Goal: Task Accomplishment & Management: Complete application form

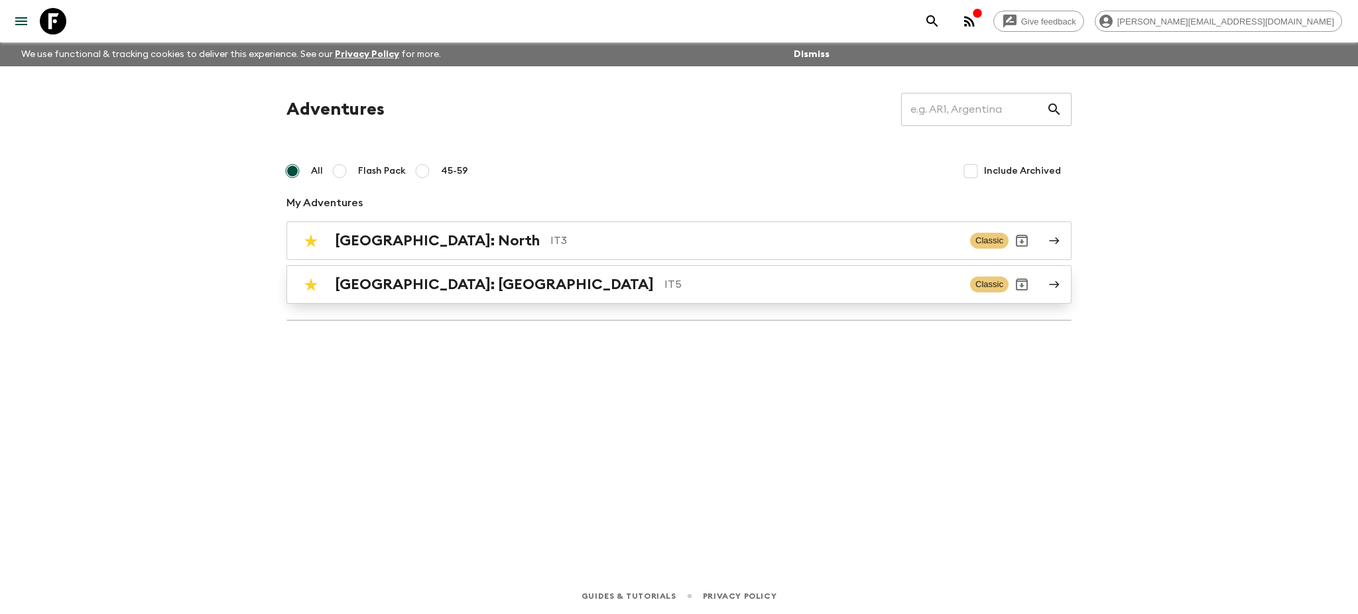
click at [412, 288] on div "Italy: Sicily IT5" at bounding box center [647, 284] width 624 height 17
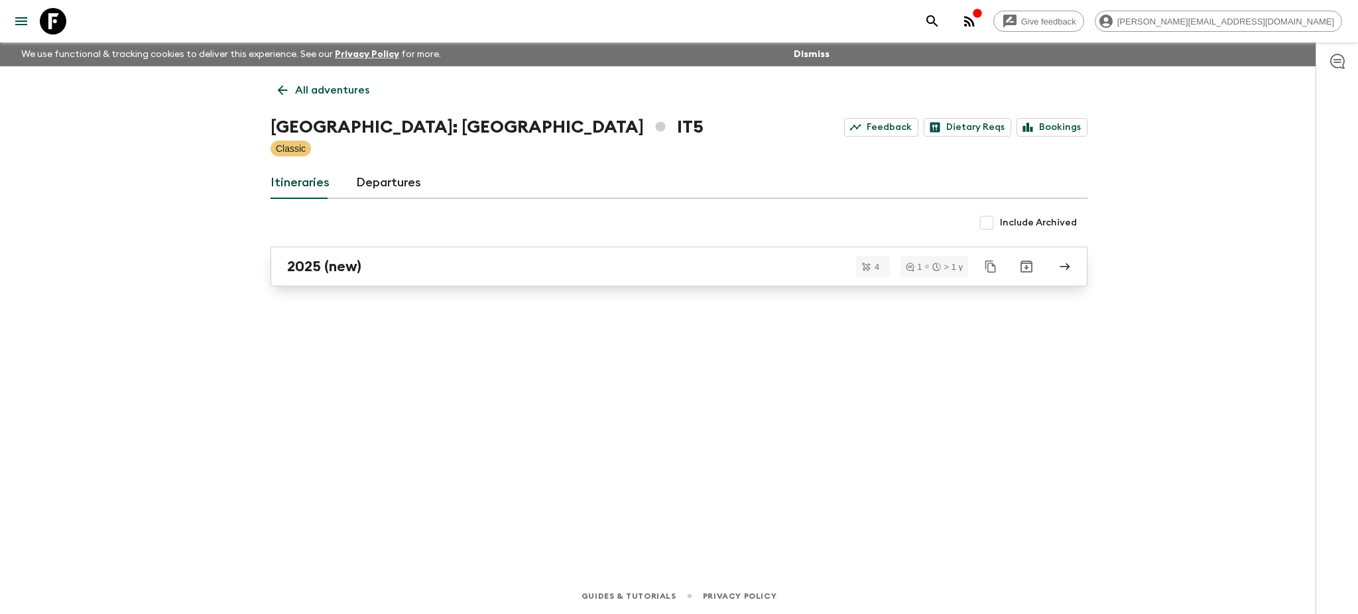
click at [403, 268] on div "2025 (new)" at bounding box center [666, 266] width 758 height 17
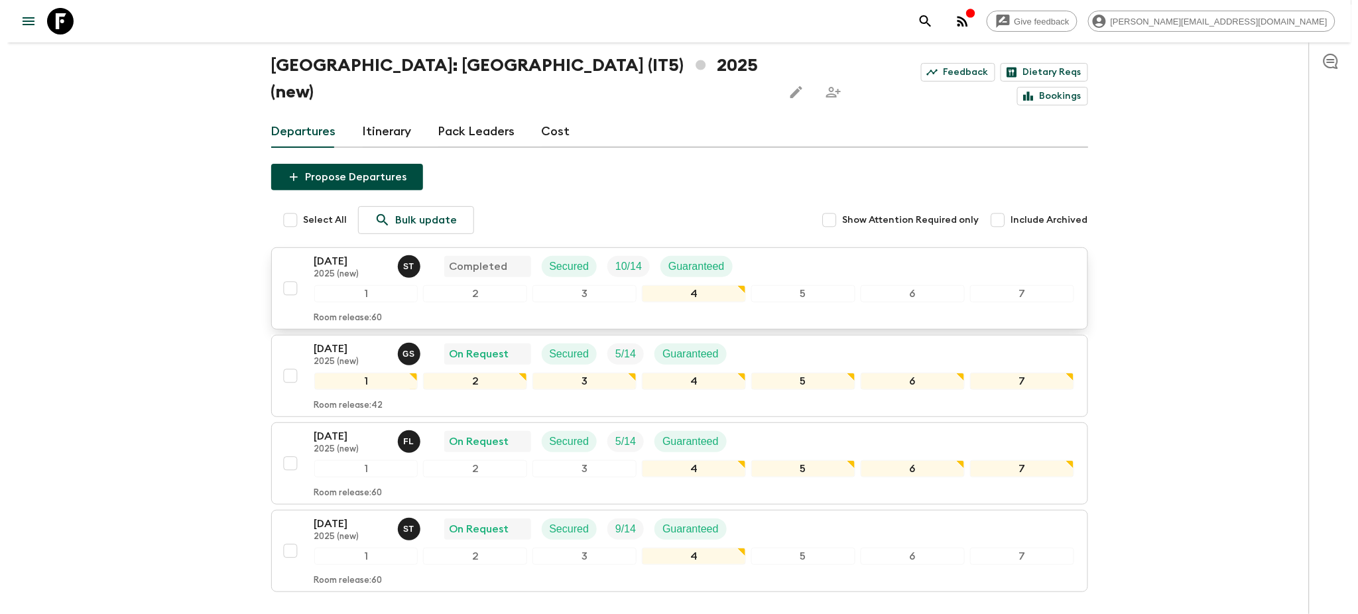
scroll to position [134, 0]
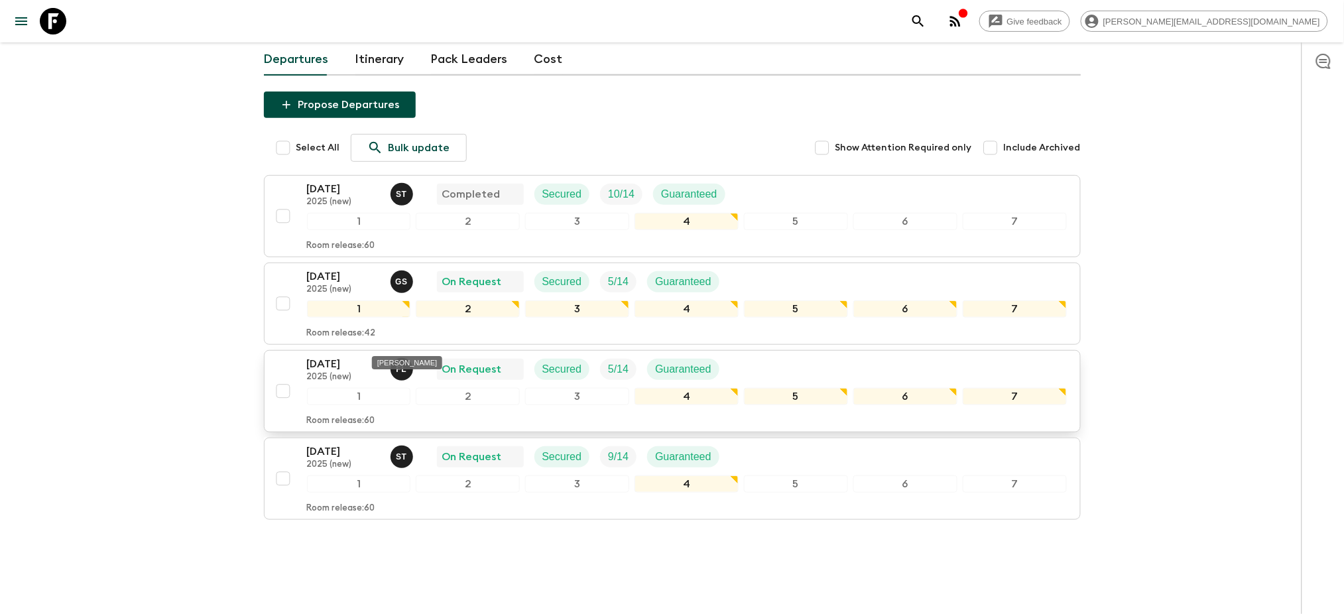
click at [405, 364] on p "F L" at bounding box center [401, 369] width 11 height 11
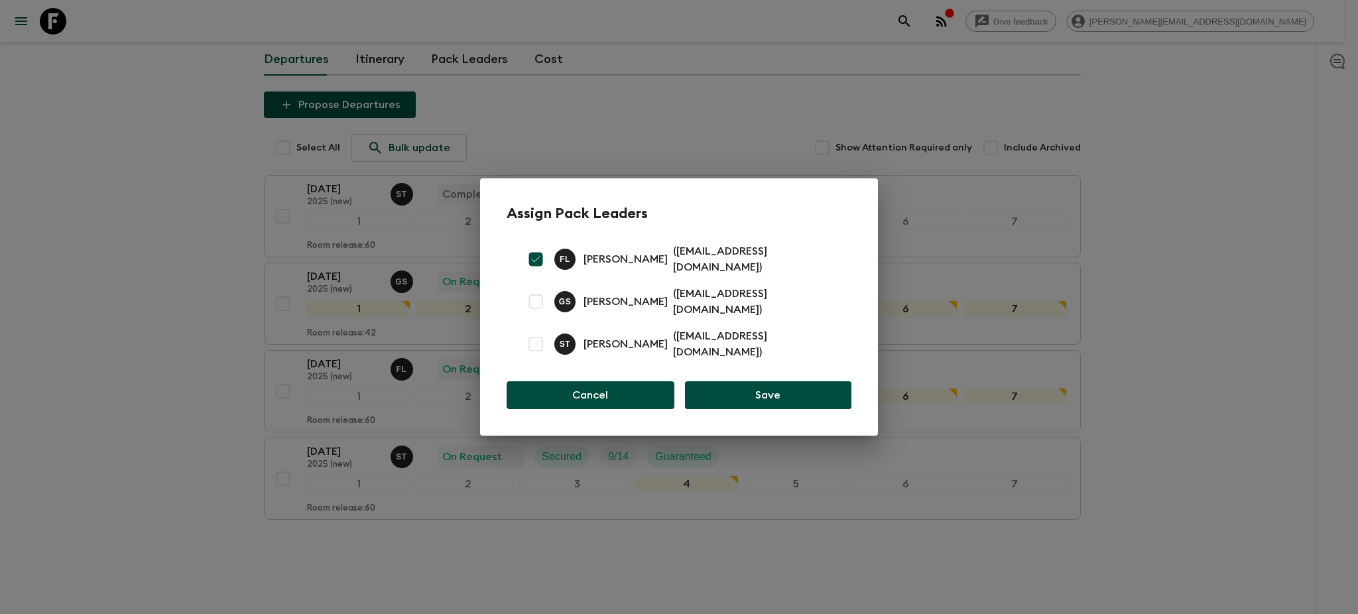
click at [624, 391] on button "Cancel" at bounding box center [590, 395] width 168 height 28
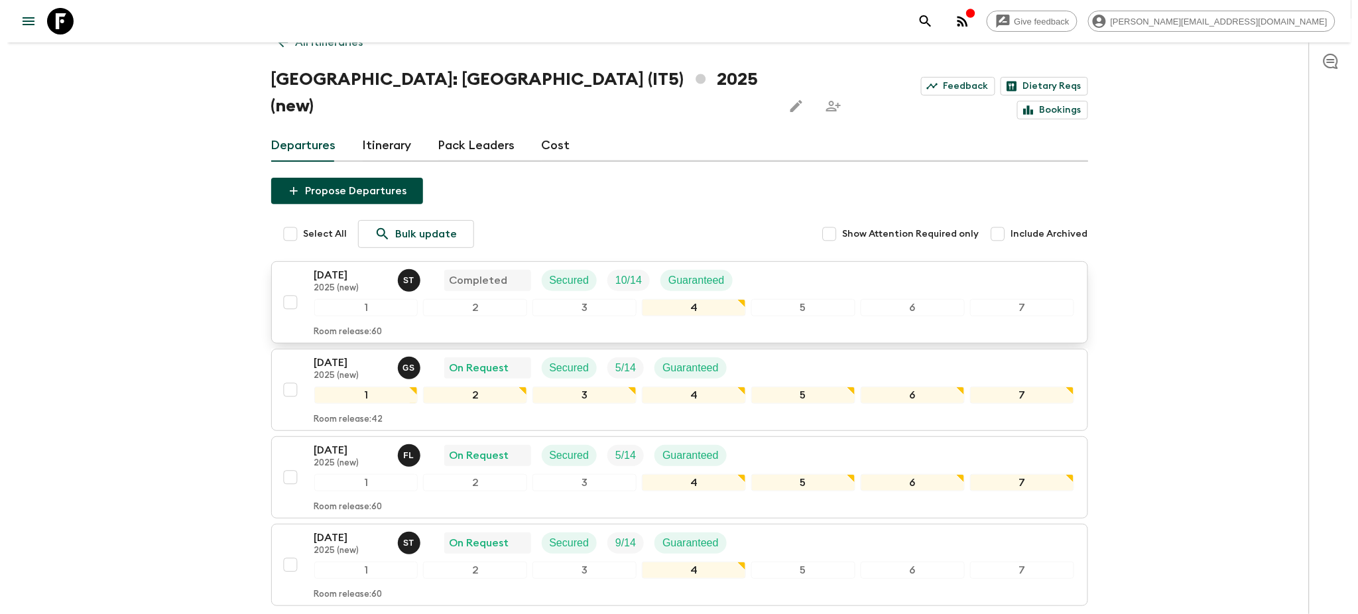
scroll to position [0, 0]
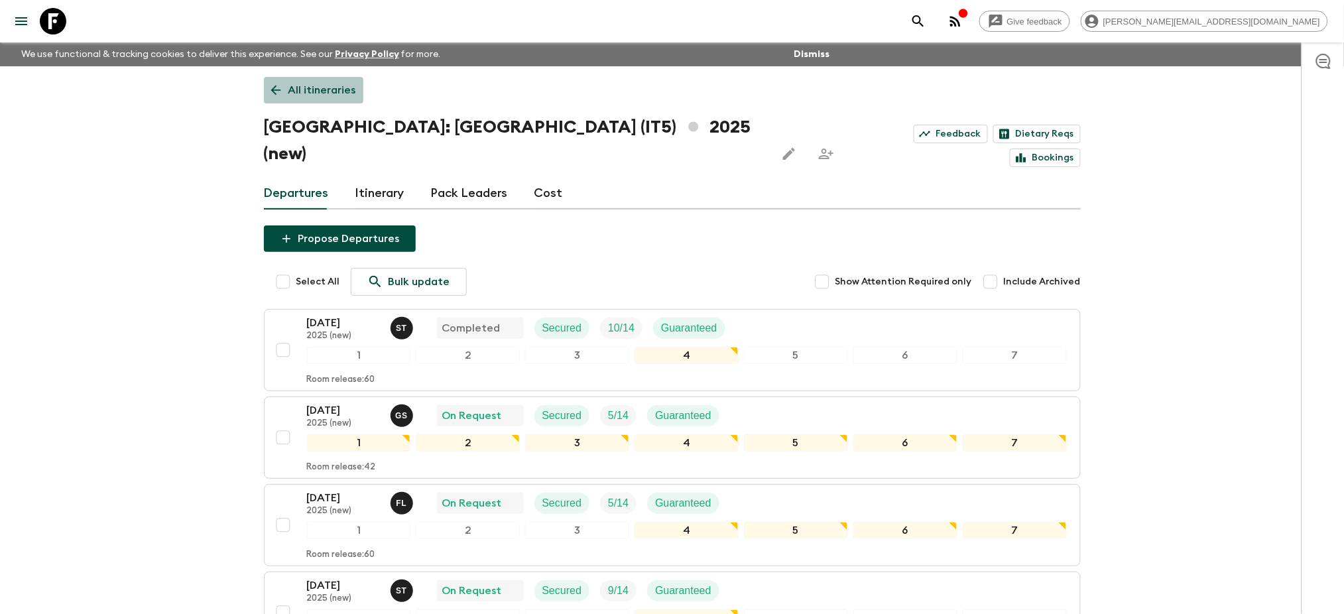
click at [321, 93] on p "All itineraries" at bounding box center [322, 90] width 68 height 16
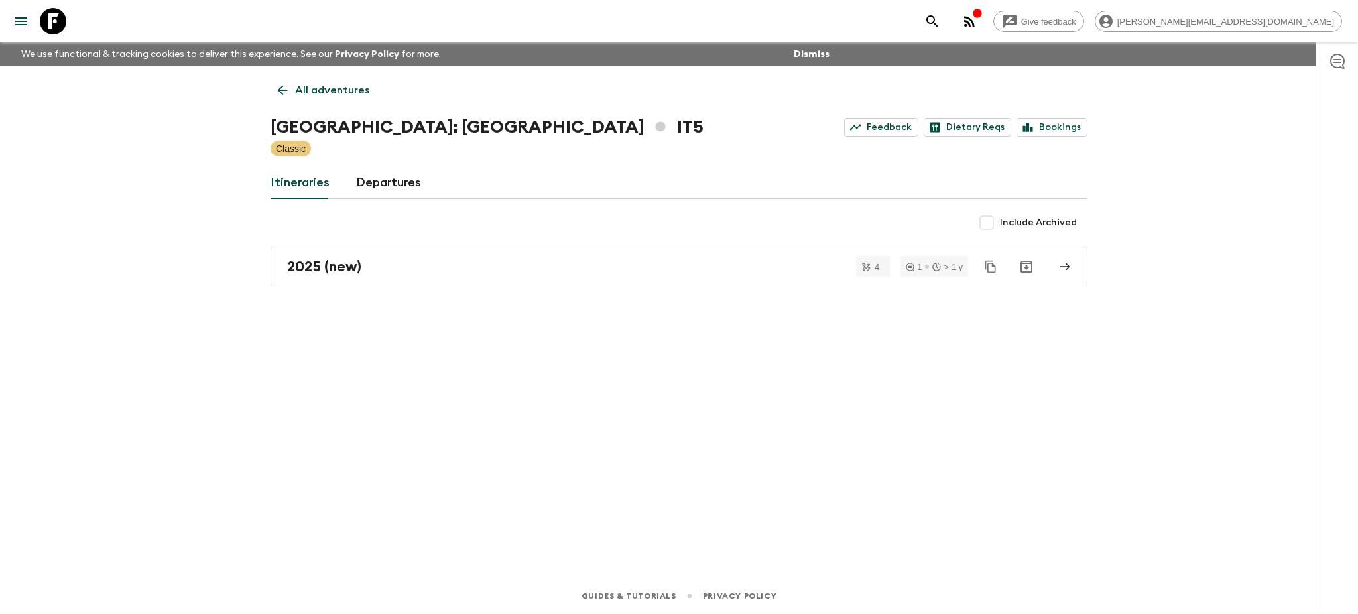
click at [331, 103] on div "All adventures Italy: Sicily IT5 Feedback Dietary Reqs Bookings Classic Itinera…" at bounding box center [679, 303] width 848 height 475
click at [334, 94] on p "All adventures" at bounding box center [332, 90] width 74 height 16
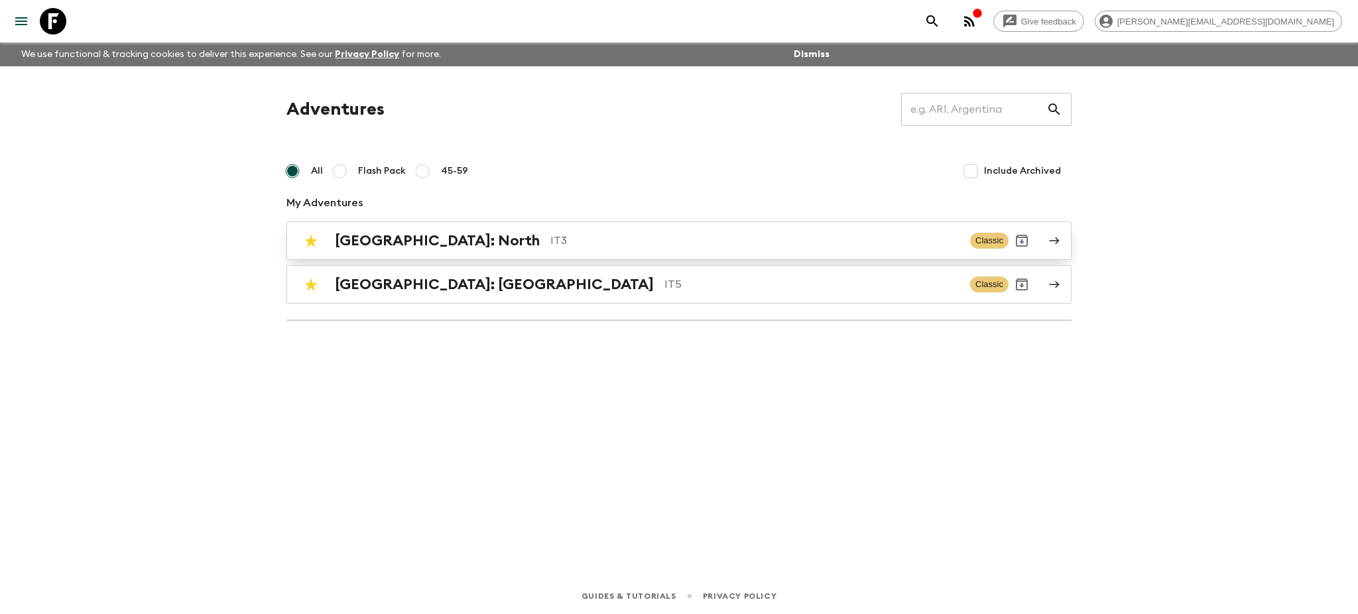
click at [395, 258] on link "Italy: North IT3 Classic" at bounding box center [678, 240] width 785 height 38
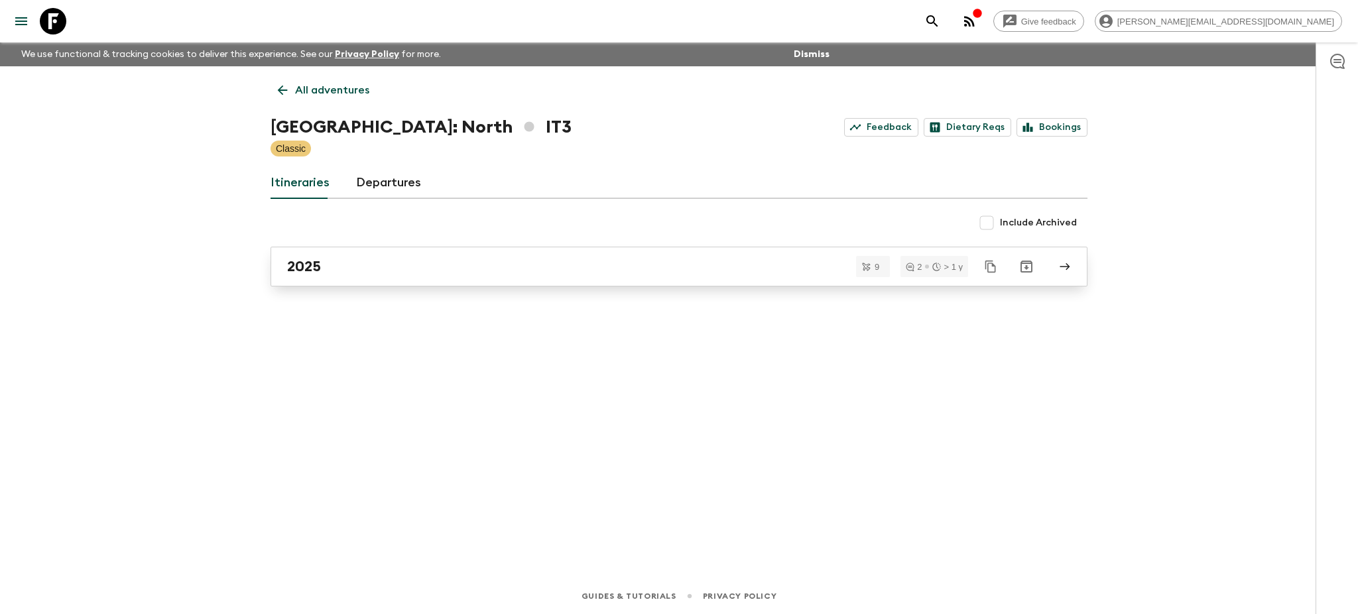
click at [500, 265] on div "2025" at bounding box center [666, 266] width 758 height 17
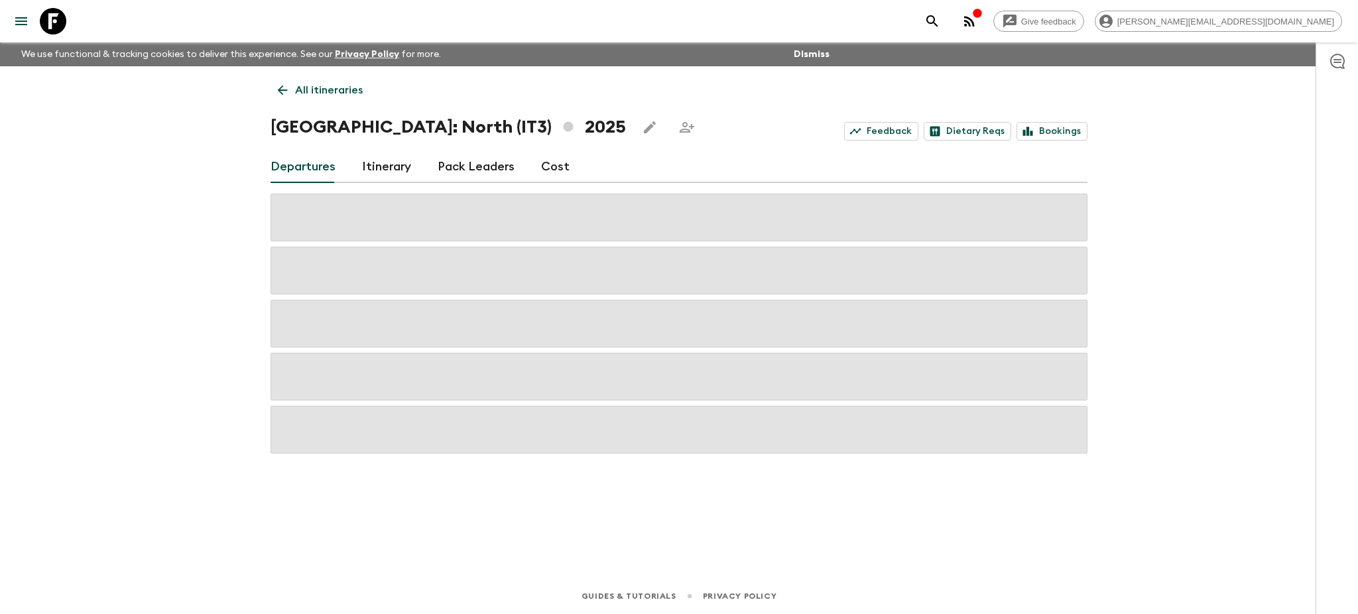
click at [488, 160] on link "Pack Leaders" at bounding box center [475, 167] width 77 height 32
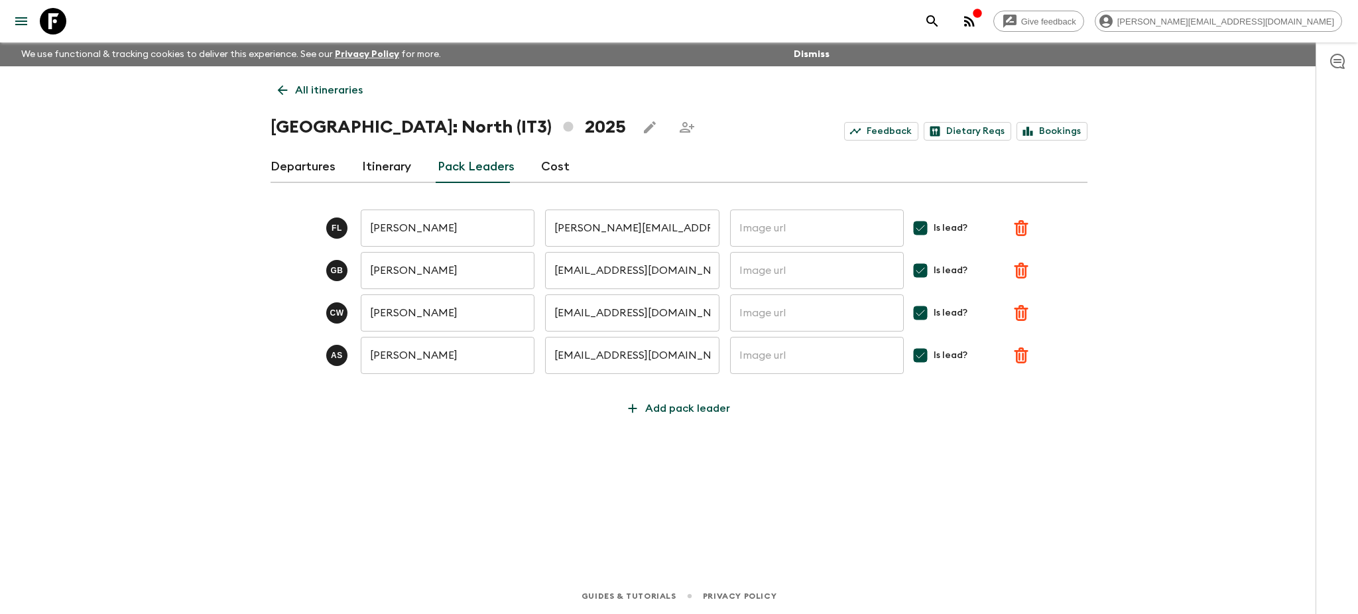
click at [315, 89] on p "All itineraries" at bounding box center [329, 90] width 68 height 16
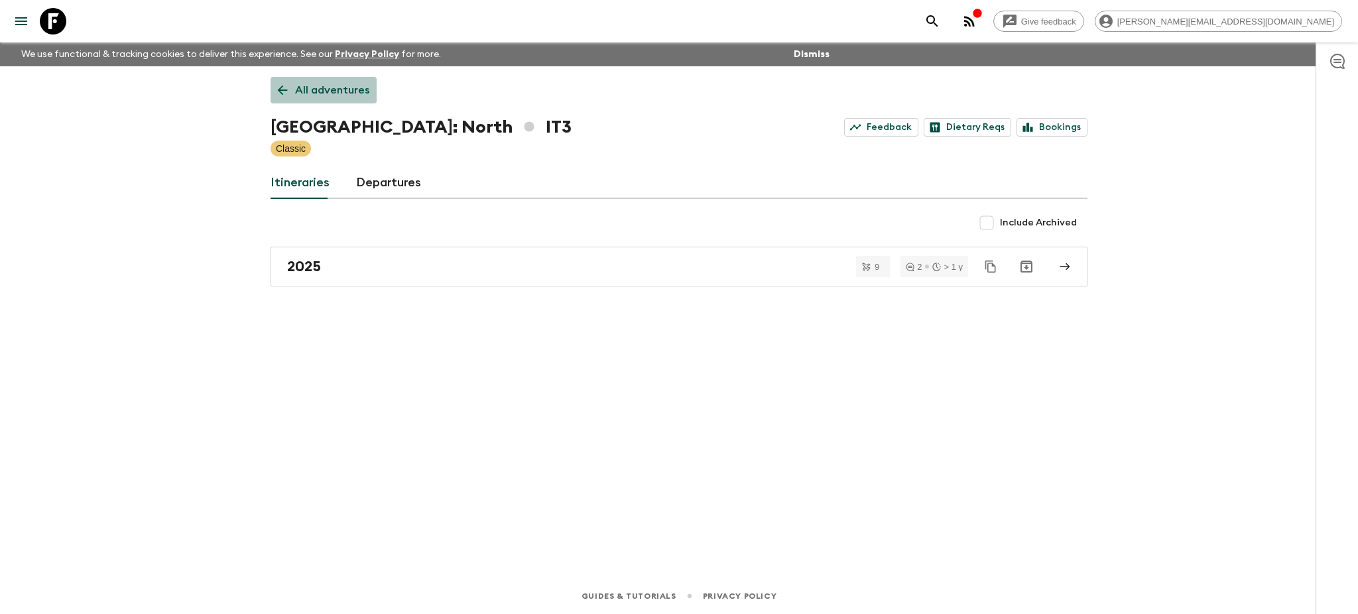
click at [331, 95] on p "All adventures" at bounding box center [332, 90] width 74 height 16
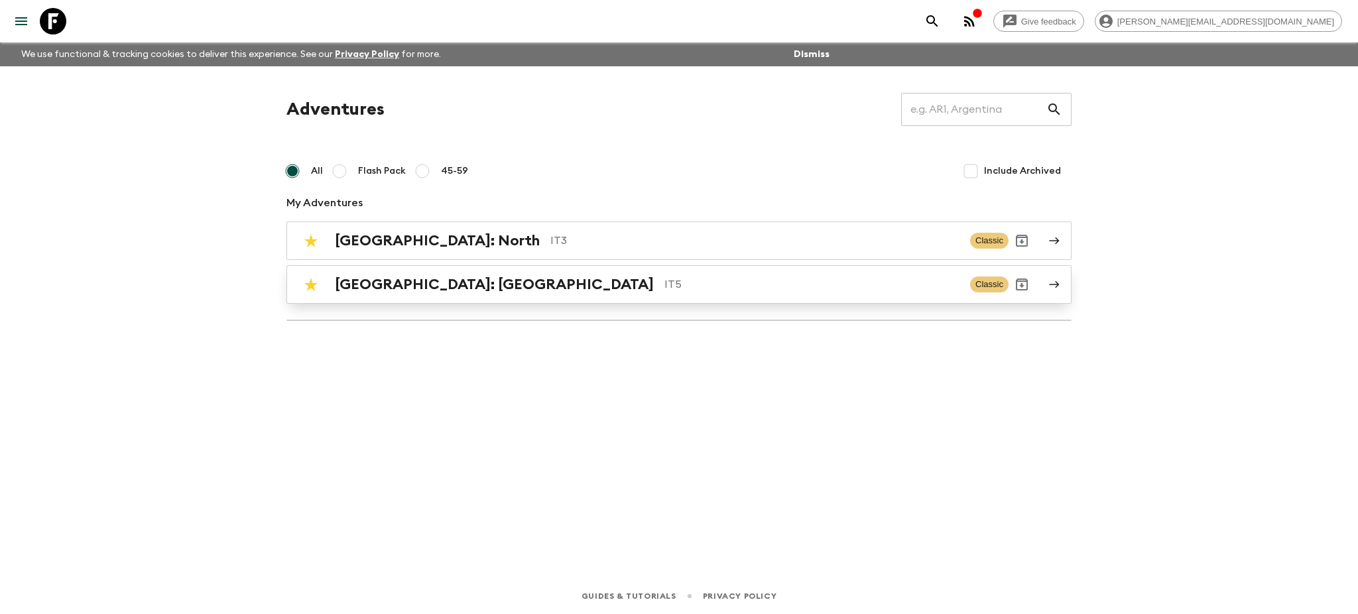
click at [368, 282] on h2 "[GEOGRAPHIC_DATA]: [GEOGRAPHIC_DATA]" at bounding box center [494, 284] width 319 height 17
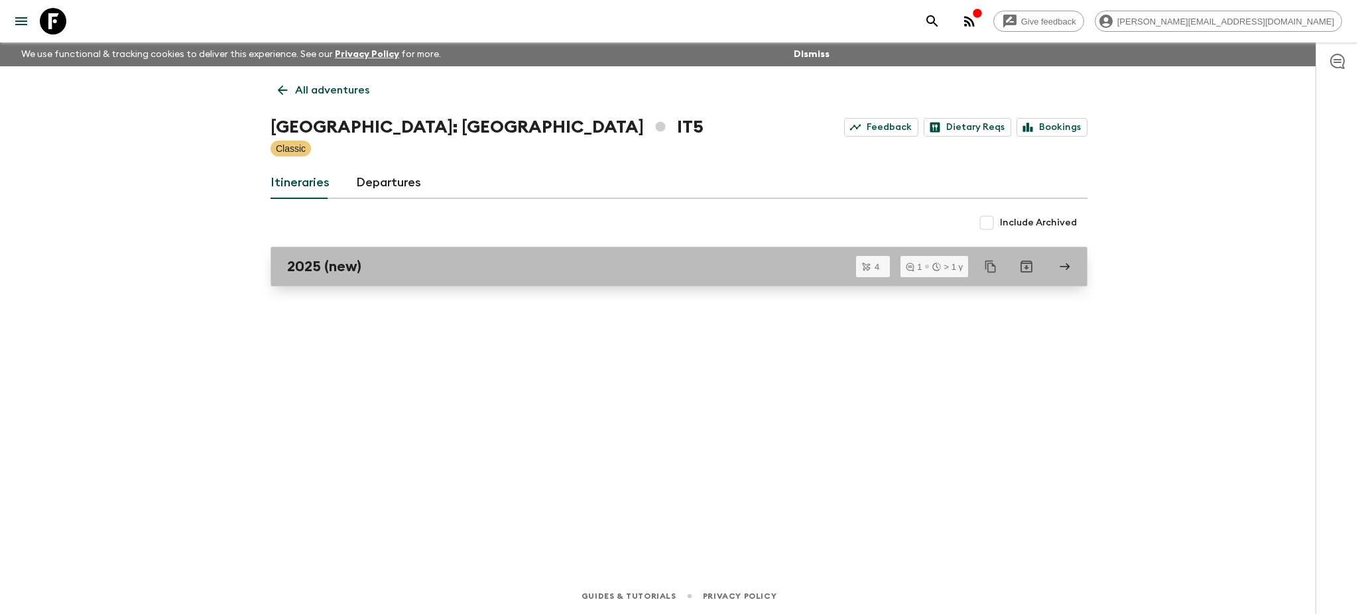
click at [369, 266] on div "2025 (new)" at bounding box center [666, 266] width 758 height 17
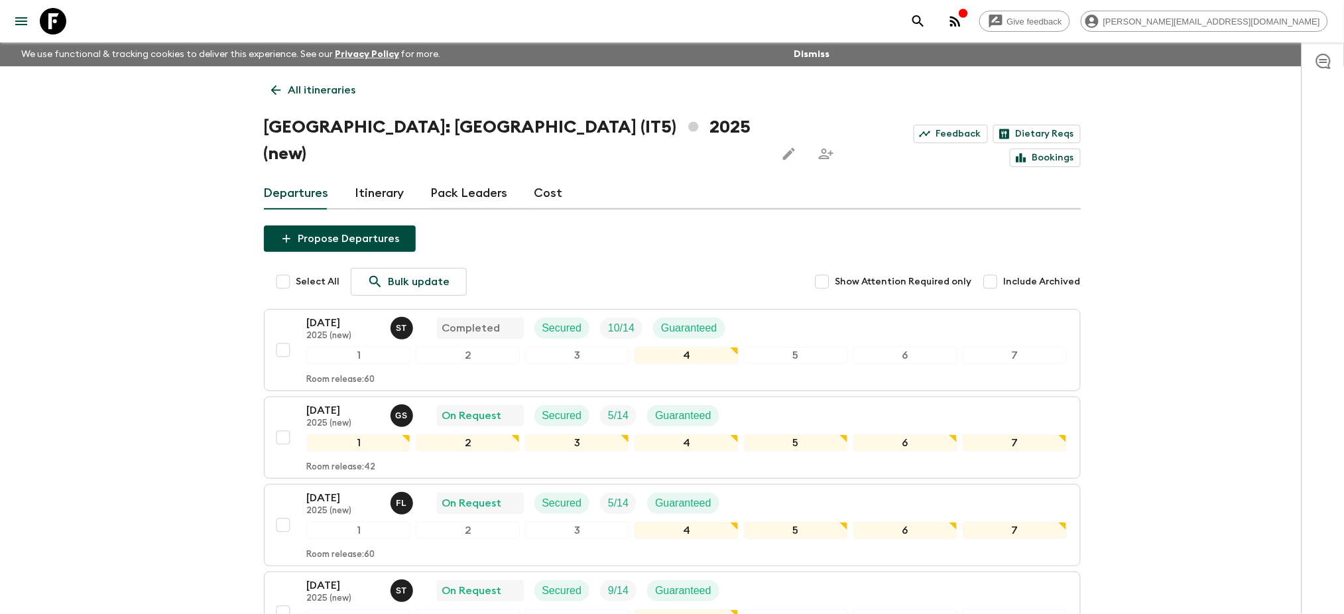
click at [447, 178] on link "Pack Leaders" at bounding box center [469, 194] width 77 height 32
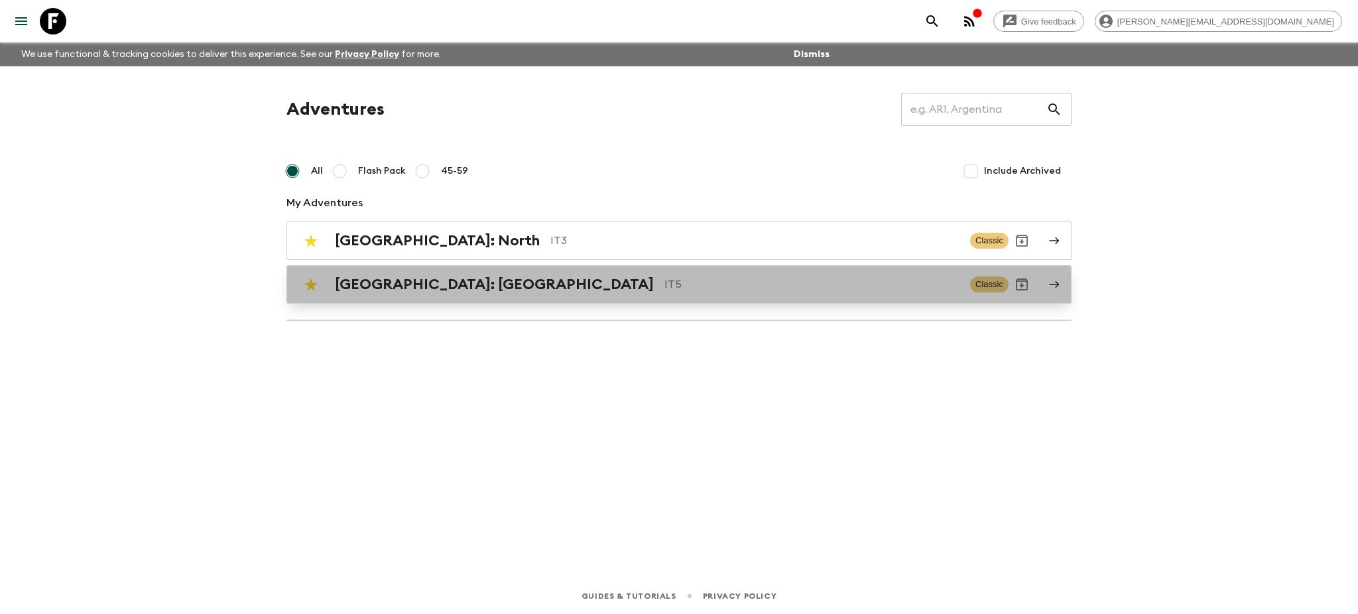
click at [664, 276] on p "IT5" at bounding box center [811, 284] width 295 height 16
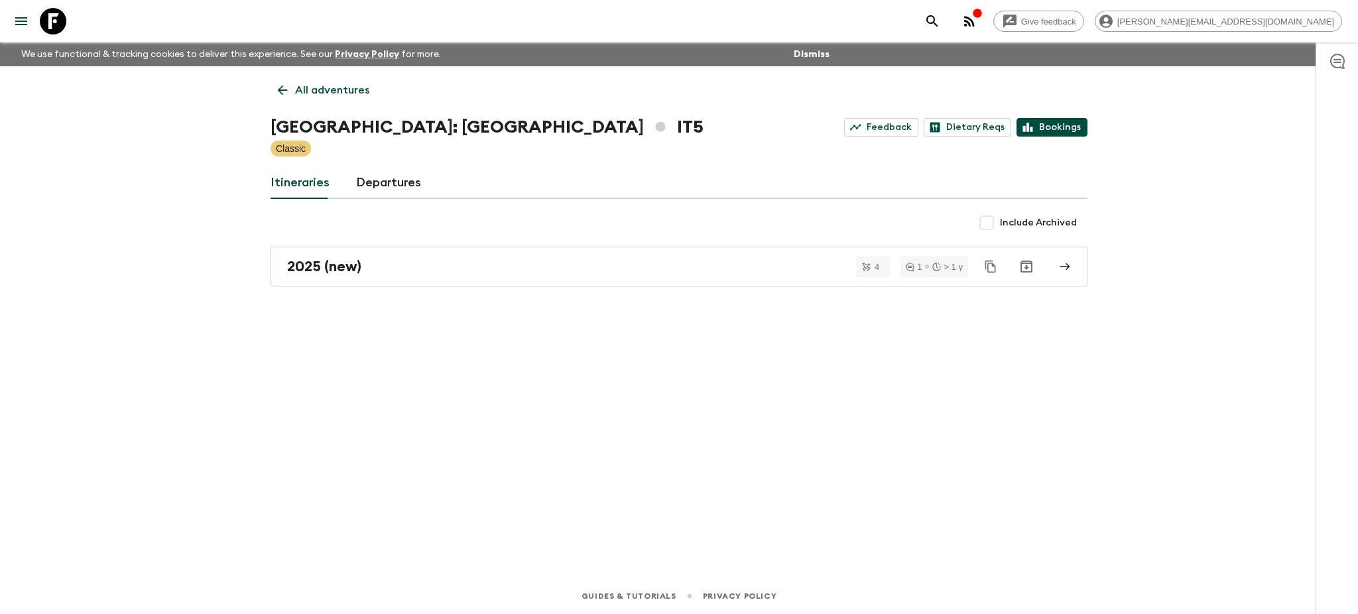
click at [1052, 131] on link "Bookings" at bounding box center [1051, 127] width 71 height 19
click at [876, 128] on link "Feedback" at bounding box center [881, 127] width 74 height 19
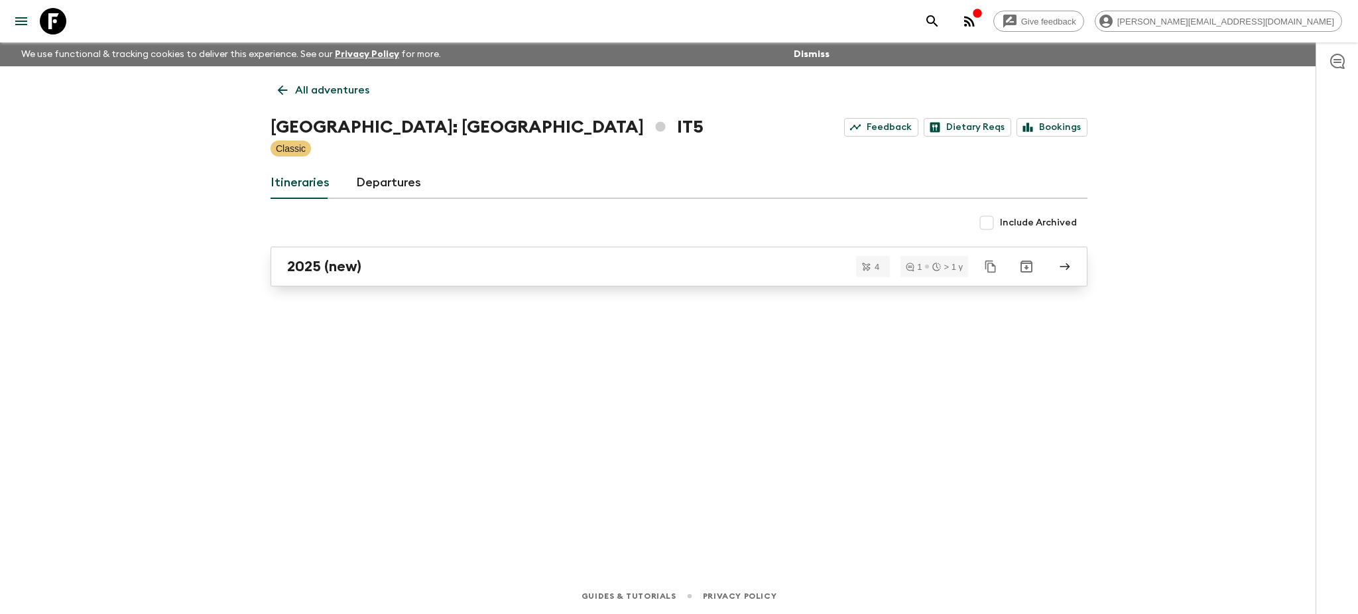
click at [390, 264] on div "2025 (new)" at bounding box center [666, 266] width 758 height 17
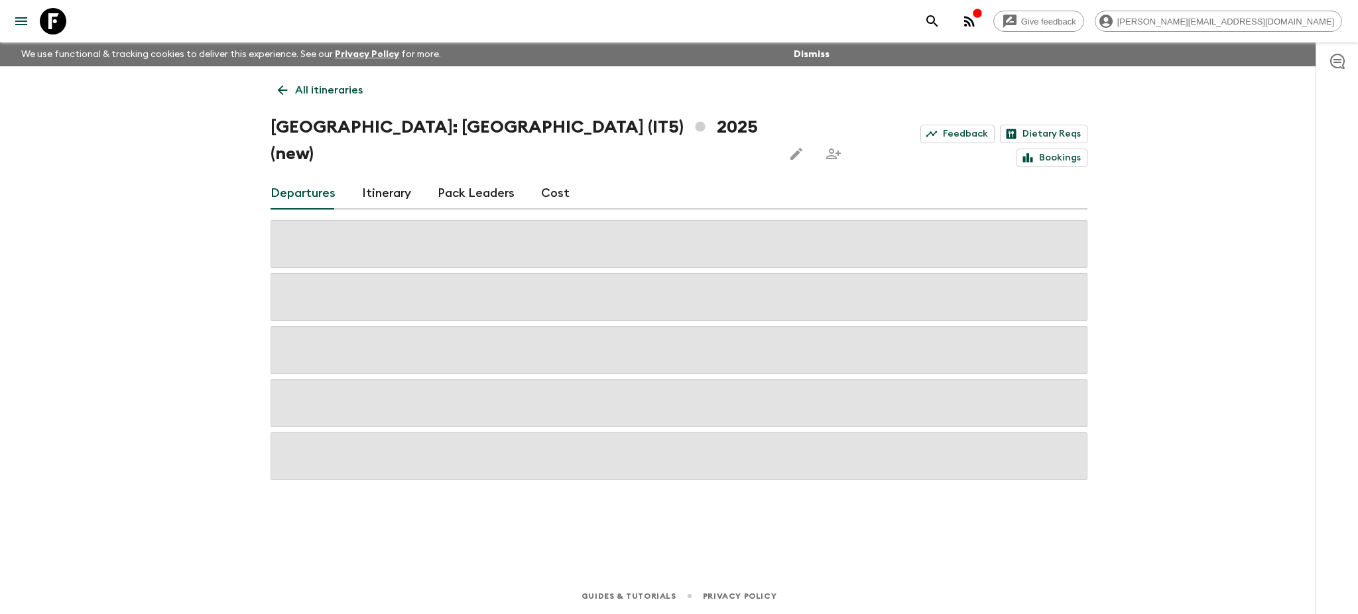
click at [462, 178] on link "Pack Leaders" at bounding box center [475, 194] width 77 height 32
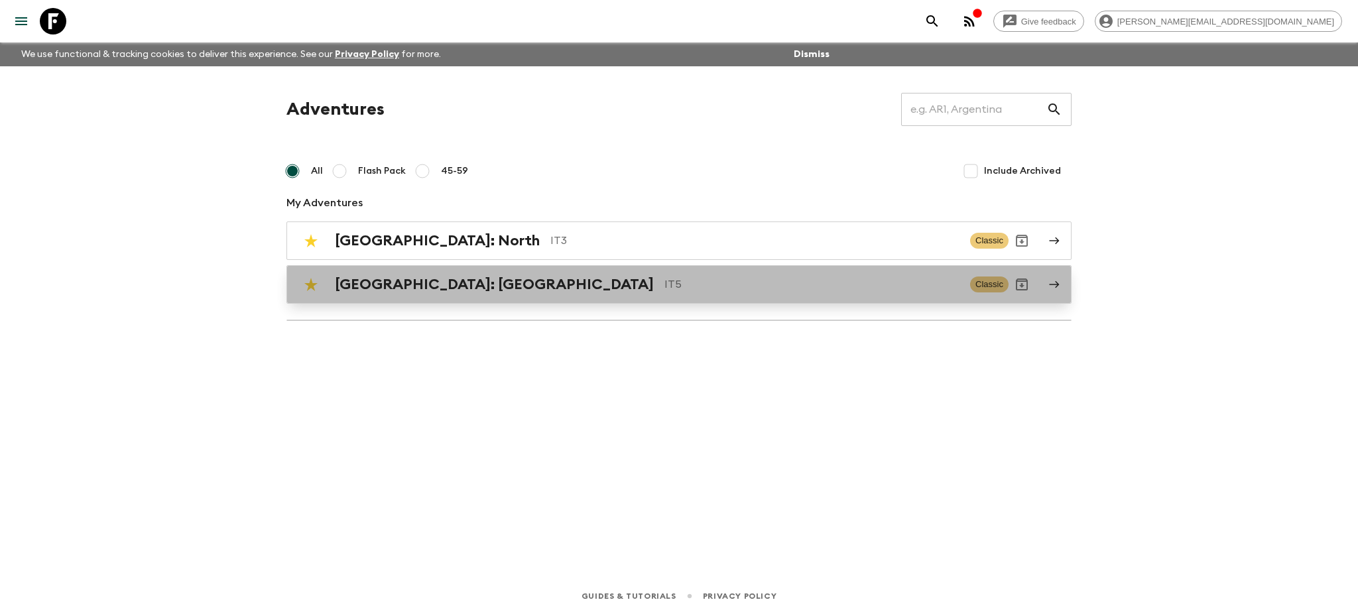
click at [414, 294] on div "[GEOGRAPHIC_DATA]: [GEOGRAPHIC_DATA] IT5 Classic" at bounding box center [653, 284] width 711 height 27
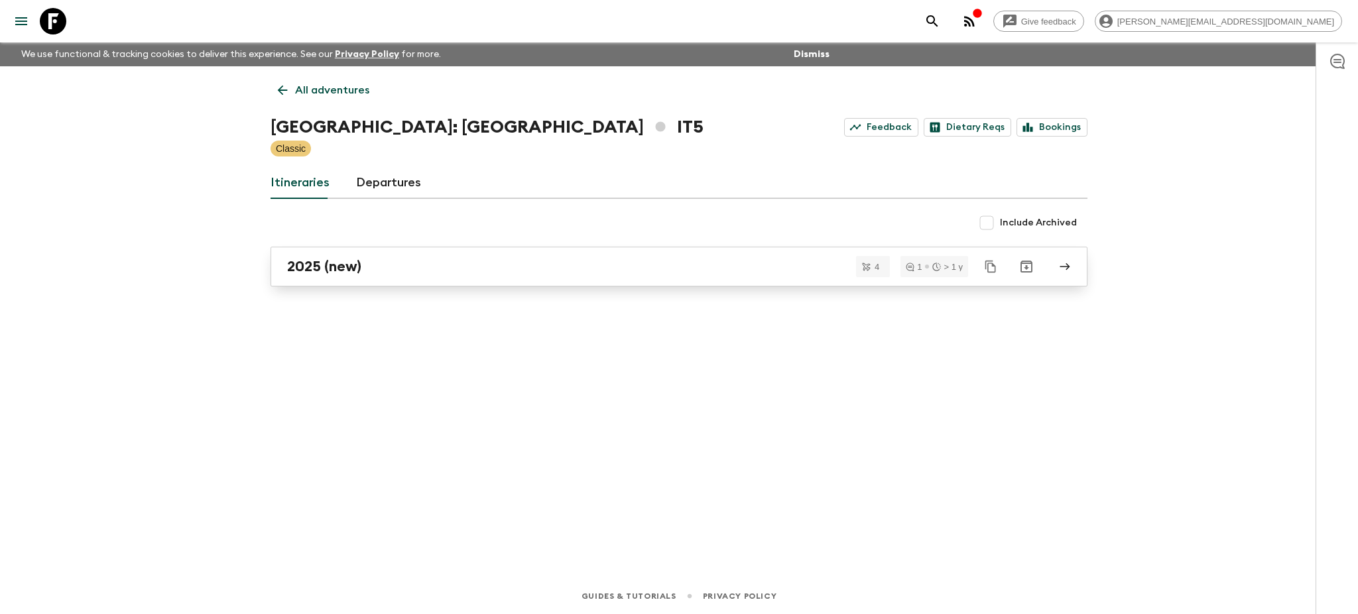
click at [373, 268] on div "2025 (new)" at bounding box center [666, 266] width 758 height 17
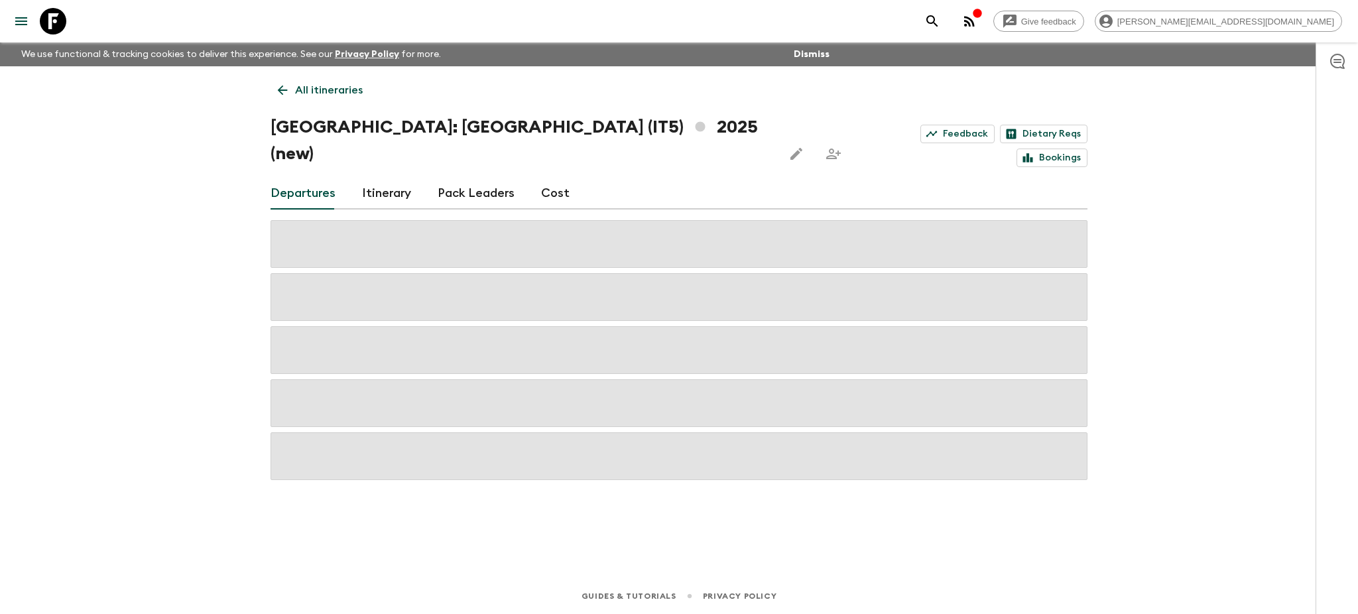
click at [469, 178] on link "Pack Leaders" at bounding box center [475, 194] width 77 height 32
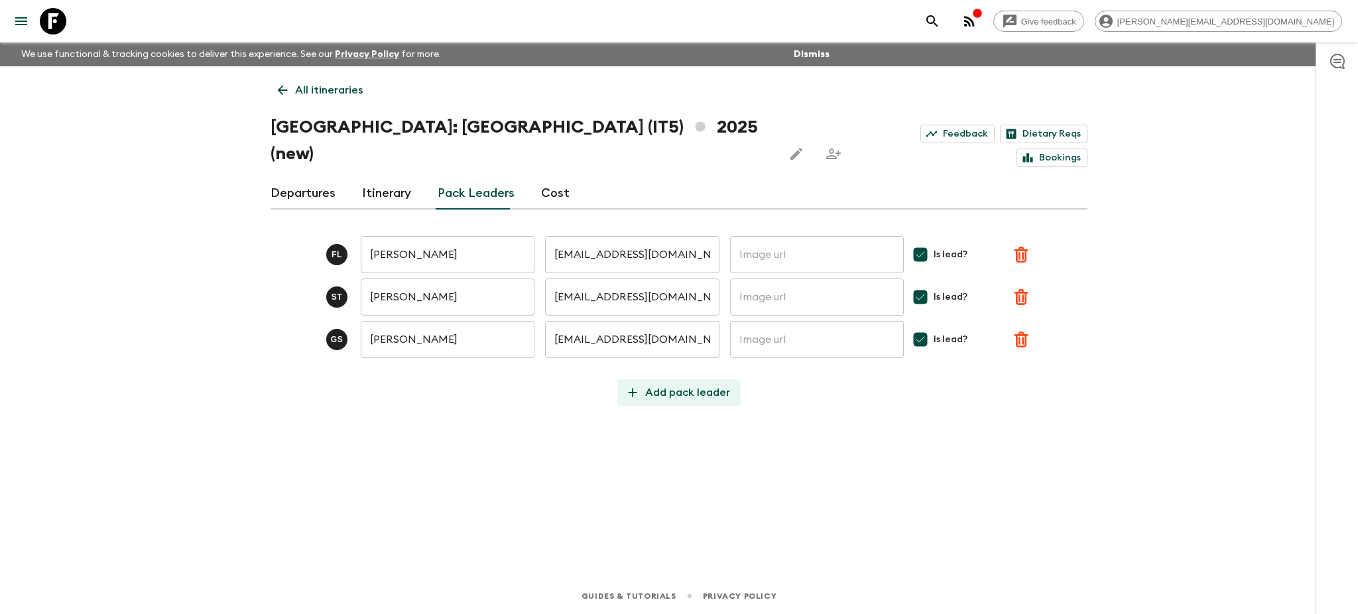
click at [654, 384] on p "Add pack leader" at bounding box center [687, 392] width 85 height 16
click at [426, 363] on input "text" at bounding box center [448, 381] width 174 height 37
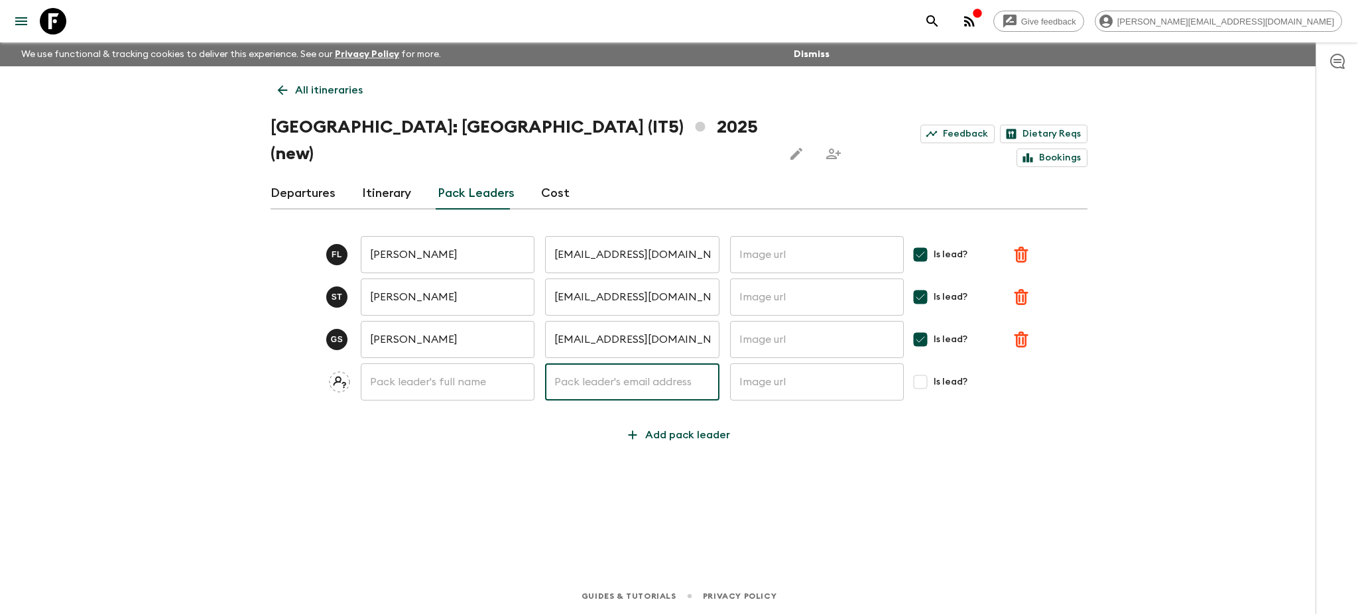
drag, startPoint x: 605, startPoint y: 354, endPoint x: 556, endPoint y: 356, distance: 48.4
click at [605, 363] on input "text" at bounding box center [632, 381] width 174 height 37
paste input "IT5_21SEP2025"
type input "IT5_21SEP2025"
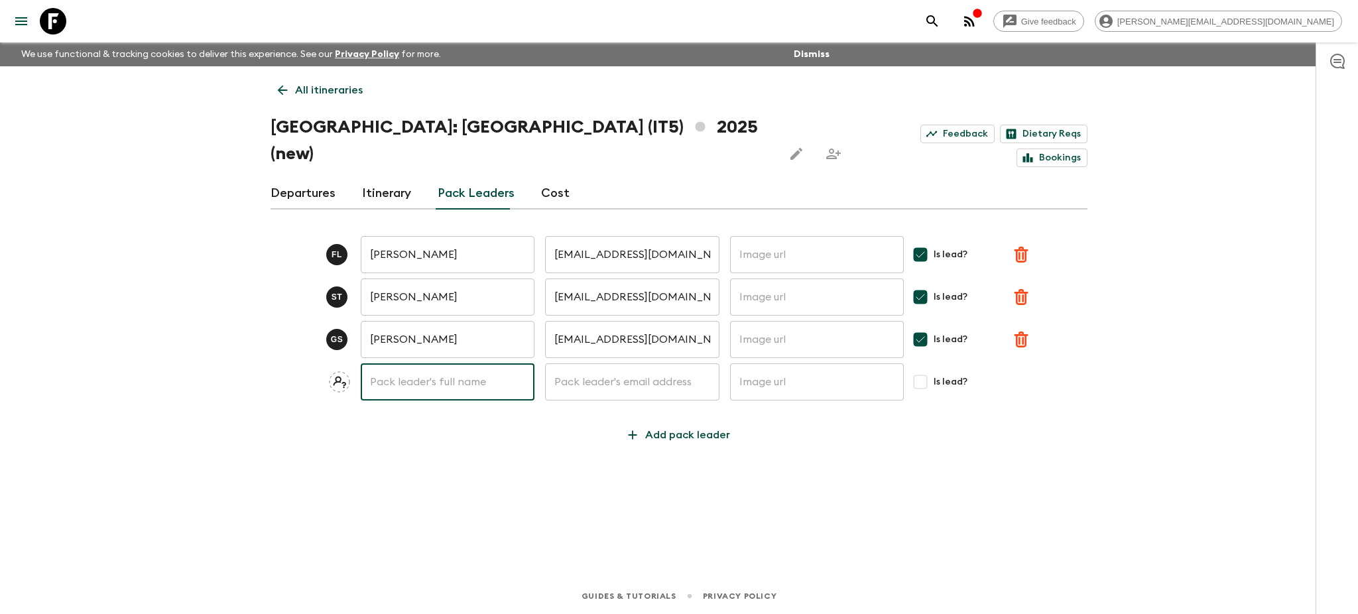
click at [416, 363] on input "text" at bounding box center [448, 381] width 174 height 37
paste input "Federico Poletti"
type input "Federico Poletti"
click at [673, 363] on input "text" at bounding box center [632, 381] width 174 height 37
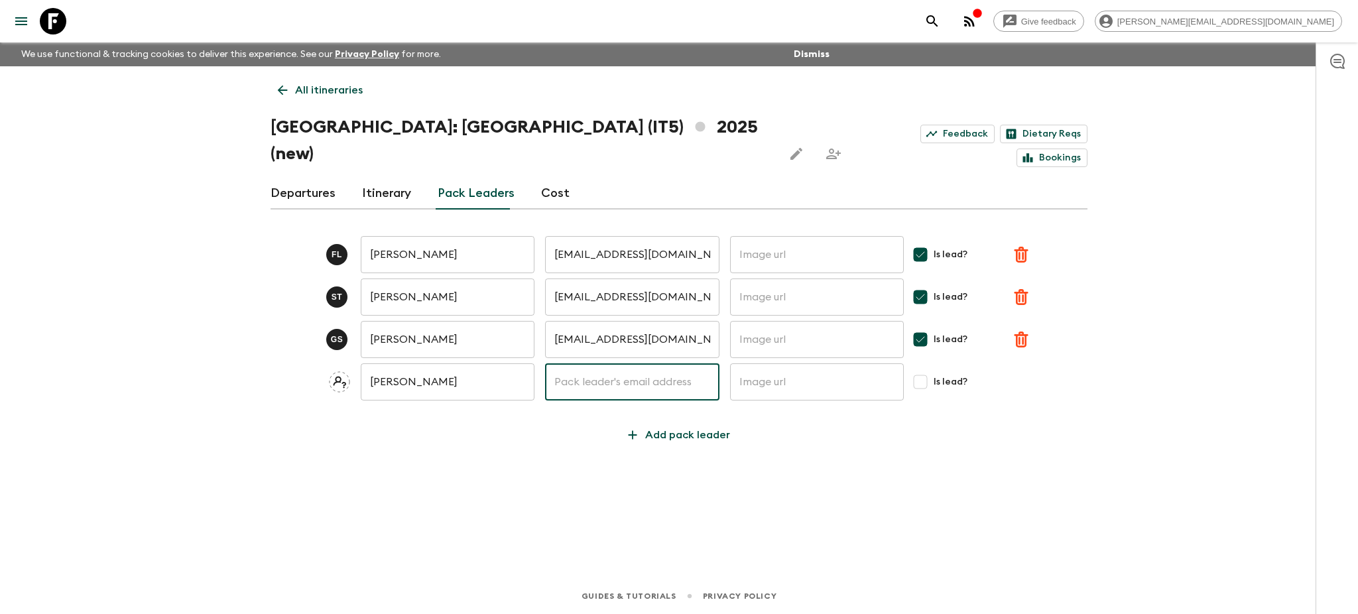
paste input "federico_poletti@hotmail.com"
type input "federico_poletti@hotmail.com"
click at [932, 369] on input "Is lead?" at bounding box center [920, 382] width 27 height 27
checkbox input "true"
click at [1019, 374] on icon "submit" at bounding box center [1024, 382] width 16 height 16
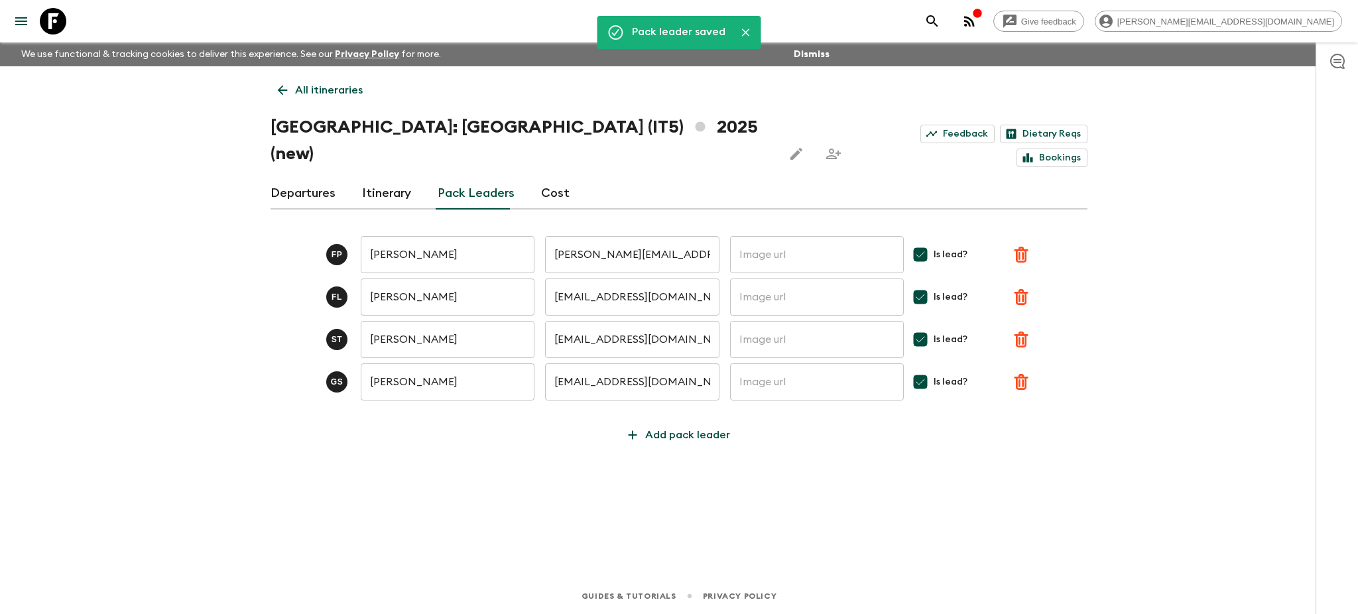
click at [304, 178] on link "Departures" at bounding box center [302, 194] width 65 height 32
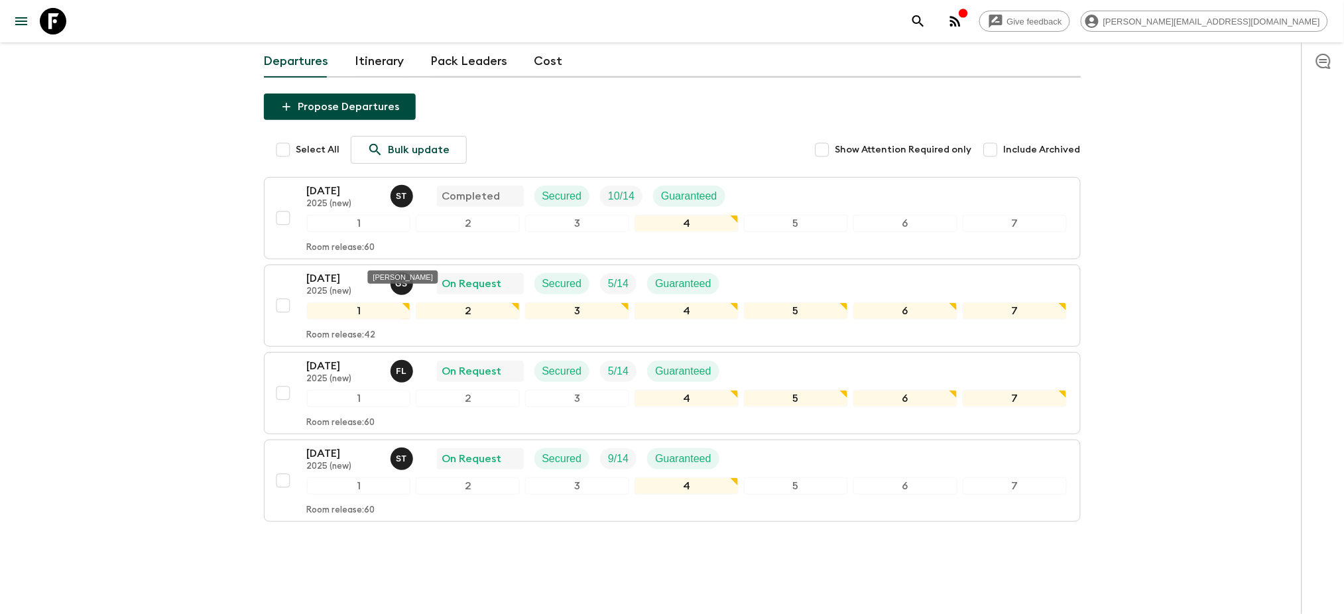
scroll to position [134, 0]
click at [396, 364] on p "F L" at bounding box center [401, 369] width 11 height 11
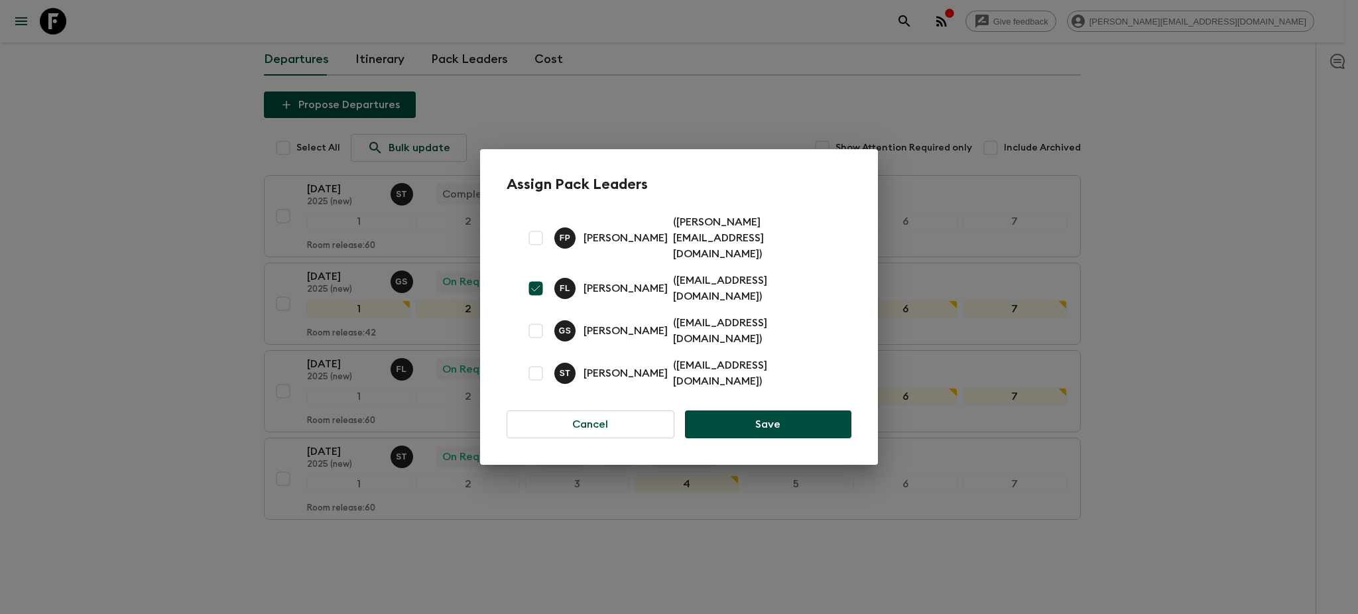
click at [538, 243] on input "checkbox" at bounding box center [535, 238] width 27 height 27
checkbox input "true"
click at [769, 410] on button "Save" at bounding box center [768, 424] width 166 height 28
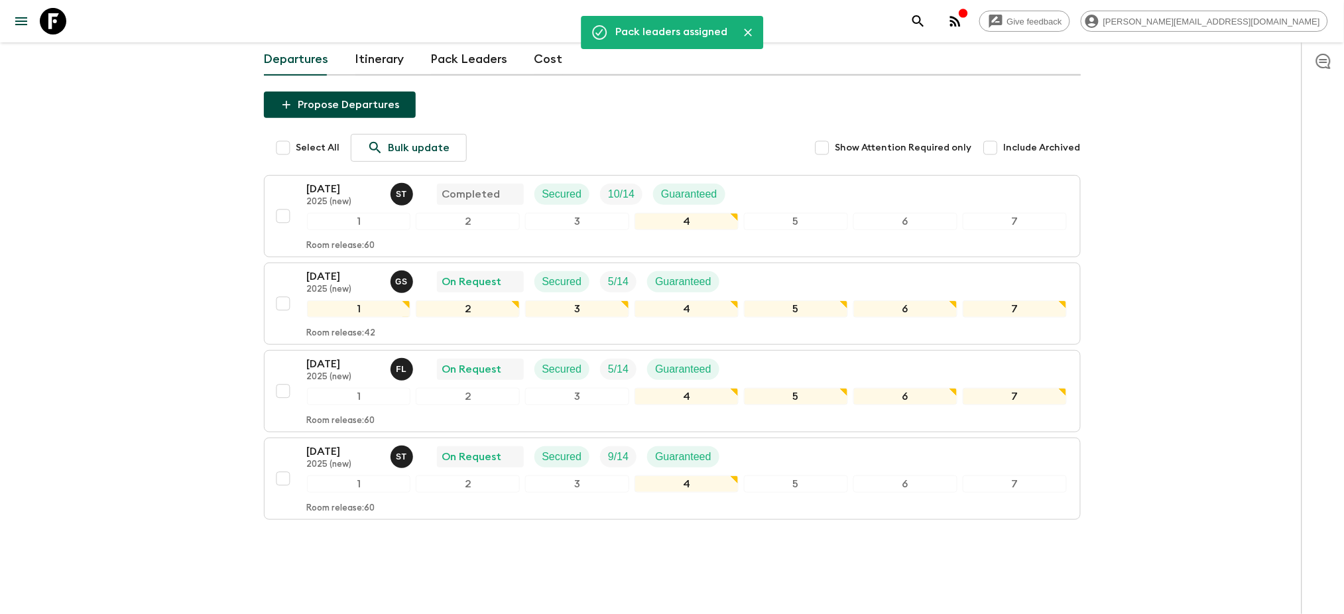
click at [164, 410] on div "Give feedback manuel@fitbookings.com We use functional & tracking cookies to de…" at bounding box center [672, 253] width 1344 height 774
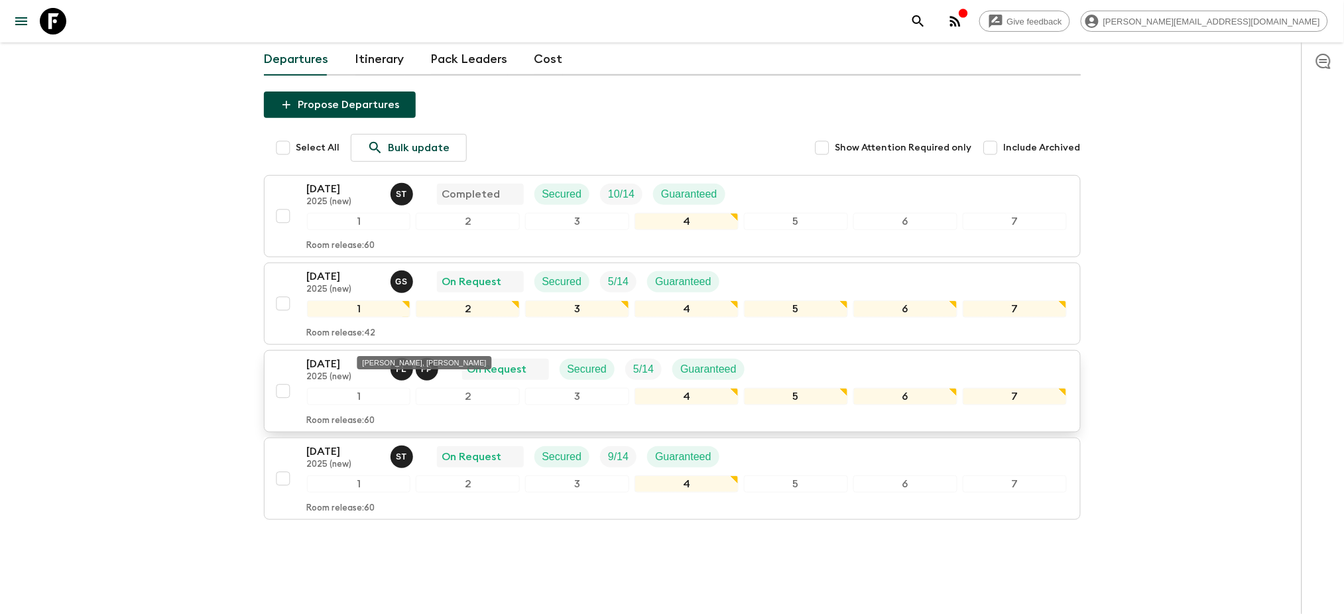
click at [403, 364] on p "F L" at bounding box center [401, 369] width 11 height 11
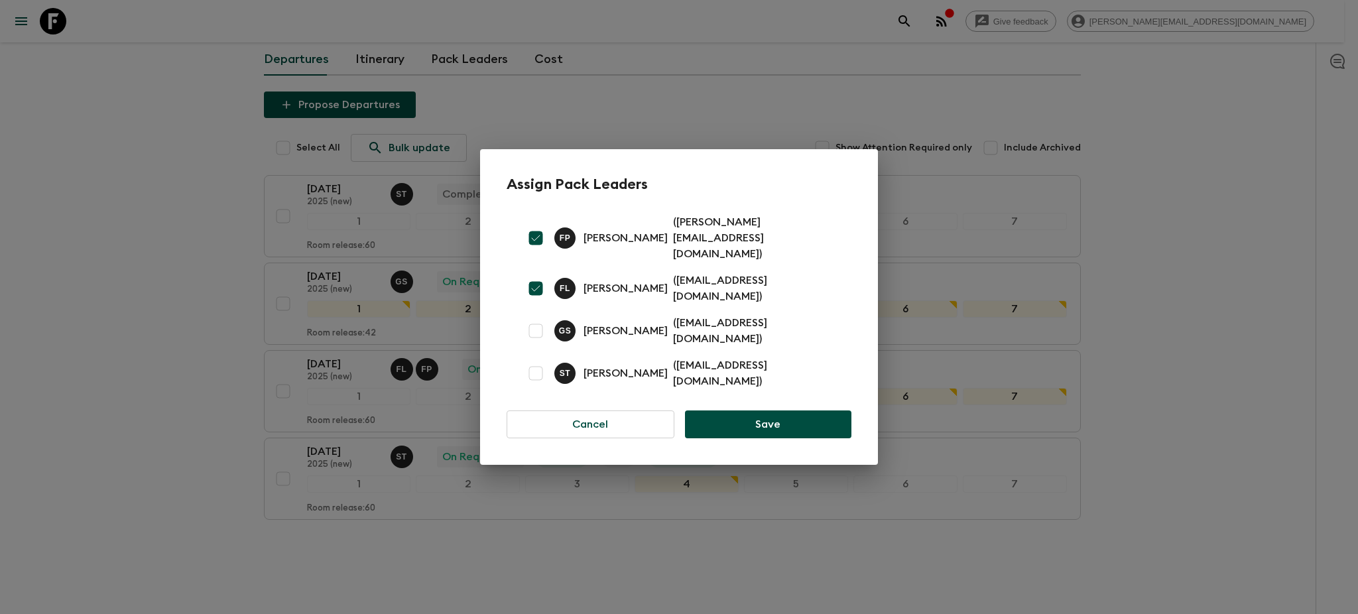
click at [532, 279] on input "checkbox" at bounding box center [535, 288] width 27 height 27
checkbox input "false"
click at [746, 410] on button "Save" at bounding box center [768, 424] width 166 height 28
